Goal: Check status: Check status

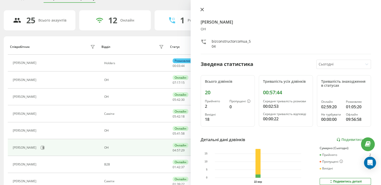
click at [200, 9] on icon at bounding box center [202, 10] width 4 height 4
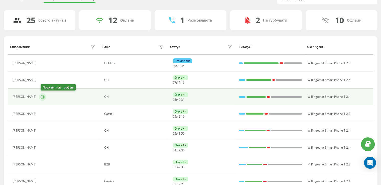
click at [43, 96] on icon at bounding box center [43, 97] width 4 height 4
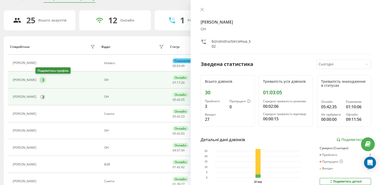
click at [43, 79] on icon at bounding box center [43, 80] width 1 height 3
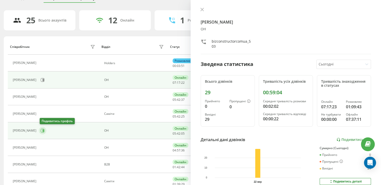
click at [44, 129] on icon at bounding box center [43, 130] width 1 height 3
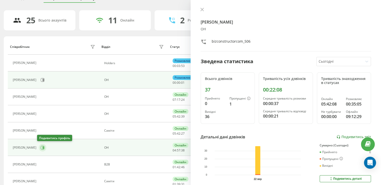
click at [41, 147] on icon at bounding box center [43, 147] width 4 height 4
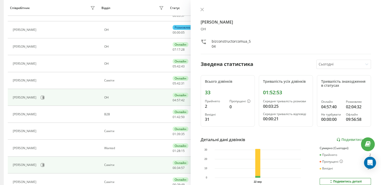
scroll to position [100, 0]
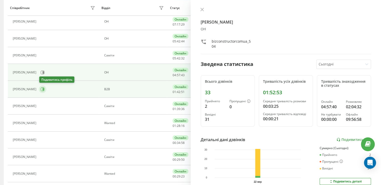
click at [42, 88] on icon at bounding box center [43, 89] width 4 height 4
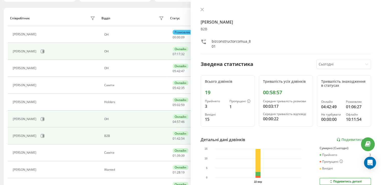
scroll to position [8, 0]
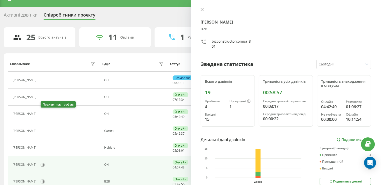
click at [44, 113] on icon at bounding box center [42, 114] width 4 height 4
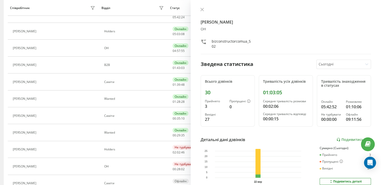
scroll to position [150, 0]
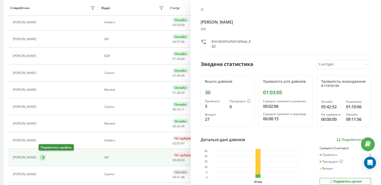
click at [41, 157] on icon at bounding box center [43, 157] width 4 height 4
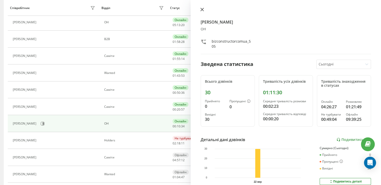
drag, startPoint x: 201, startPoint y: 9, endPoint x: 182, endPoint y: 2, distance: 21.2
click at [201, 9] on icon at bounding box center [202, 10] width 4 height 4
